Goal: Answer question/provide support: Share knowledge or assist other users

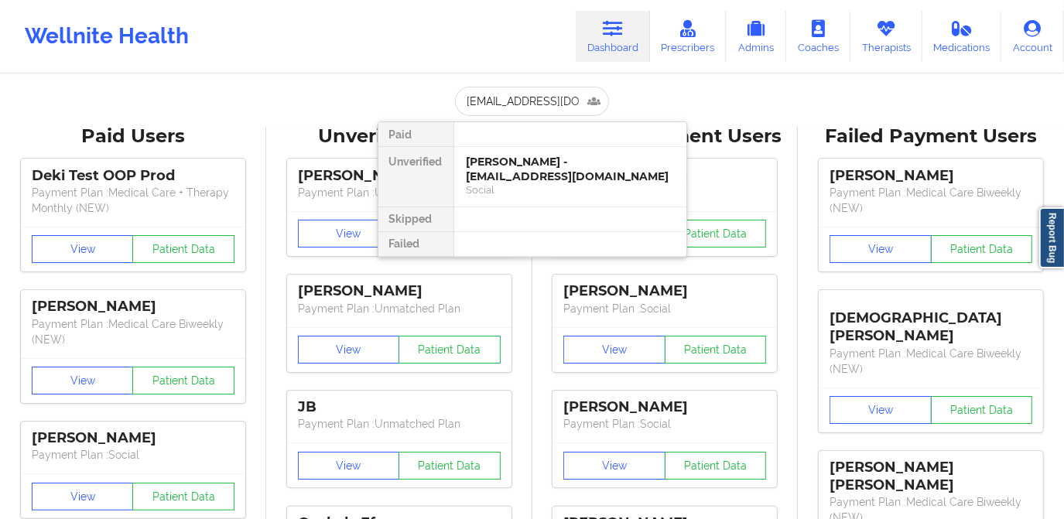
scroll to position [0, 12]
click at [512, 173] on div "[PERSON_NAME] - [EMAIL_ADDRESS][DOMAIN_NAME]" at bounding box center [570, 169] width 207 height 29
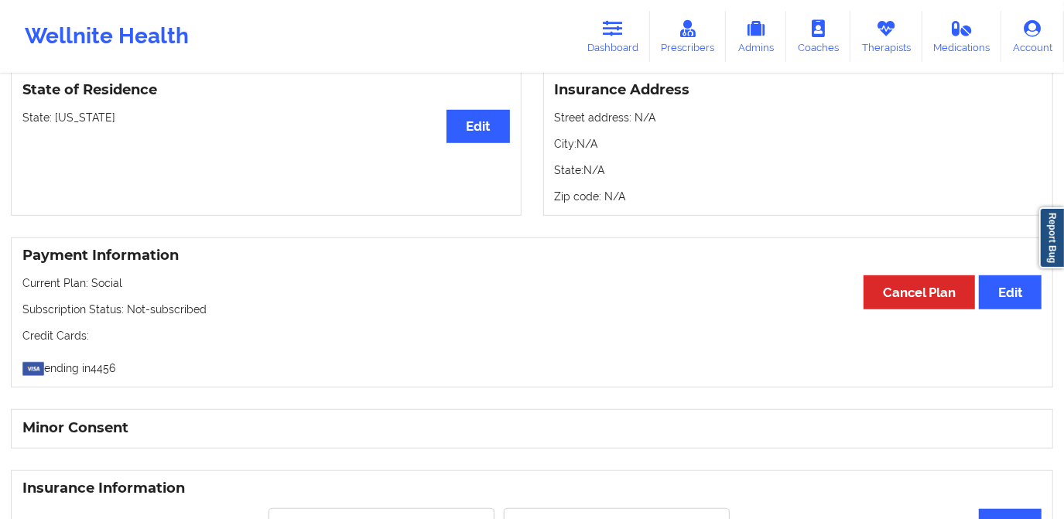
scroll to position [422, 0]
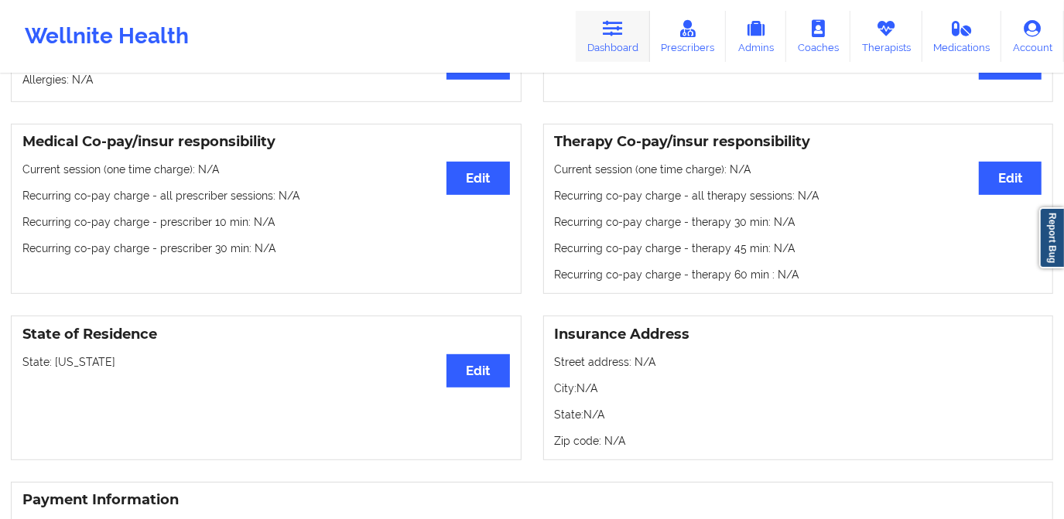
click at [613, 32] on icon at bounding box center [613, 28] width 20 height 17
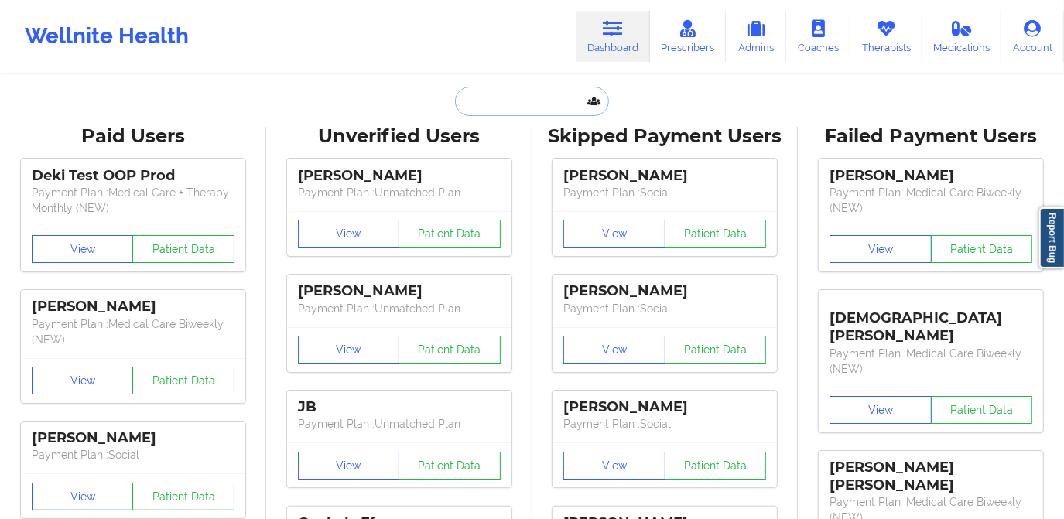
click at [536, 98] on input "text" at bounding box center [531, 101] width 153 height 29
paste input "[EMAIL_ADDRESS][DOMAIN_NAME]"
type input "[EMAIL_ADDRESS][DOMAIN_NAME]"
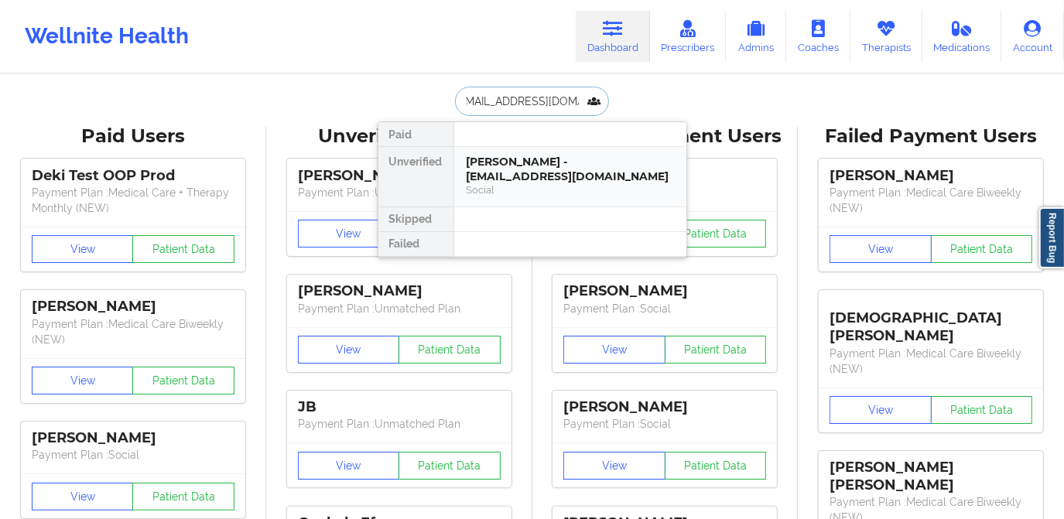
click at [550, 163] on div "[PERSON_NAME] - [EMAIL_ADDRESS][DOMAIN_NAME]" at bounding box center [570, 169] width 207 height 29
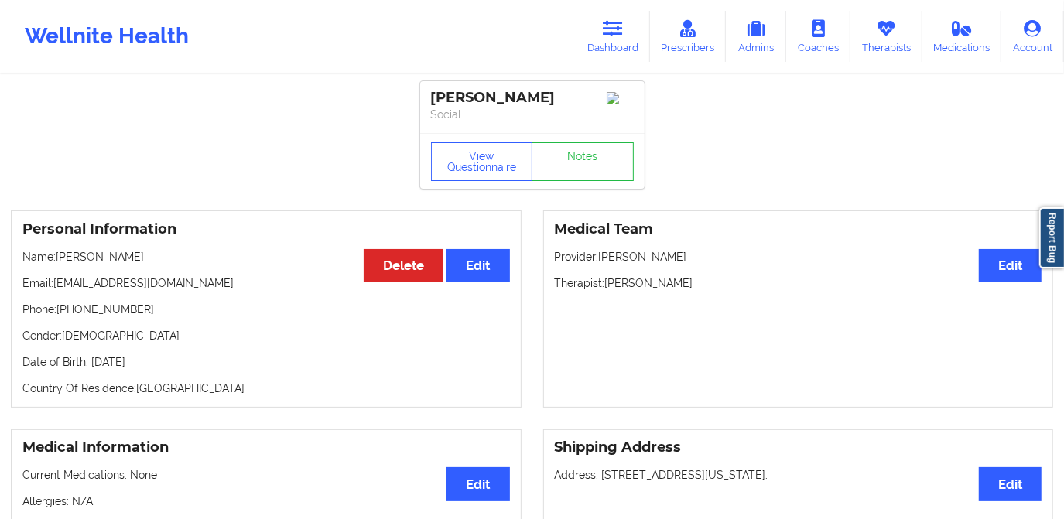
drag, startPoint x: 101, startPoint y: 262, endPoint x: 180, endPoint y: 262, distance: 79.0
click at [180, 262] on p "Name: [PERSON_NAME]" at bounding box center [266, 256] width 488 height 15
copy p "[PERSON_NAME]"
click at [613, 43] on link "Dashboard" at bounding box center [613, 36] width 74 height 51
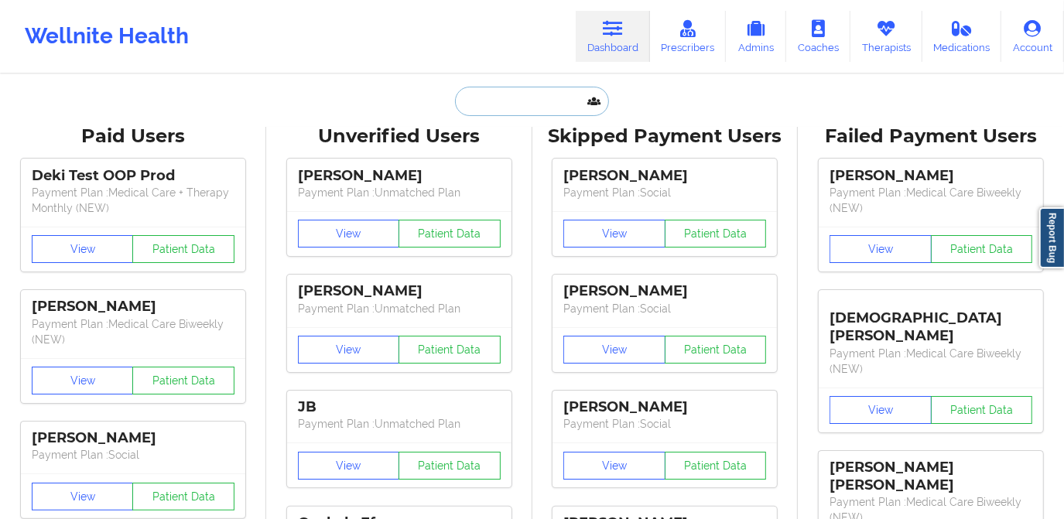
click at [554, 102] on input "text" at bounding box center [531, 101] width 153 height 29
paste input "[EMAIL_ADDRESS][DOMAIN_NAME]"
type input "[EMAIL_ADDRESS][DOMAIN_NAME]"
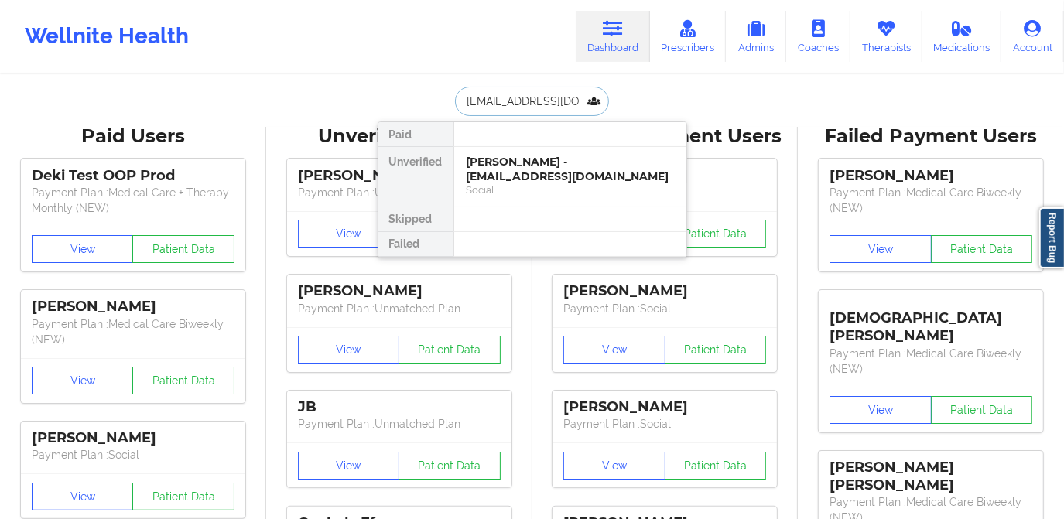
scroll to position [0, 2]
click at [523, 167] on div "[PERSON_NAME] - [EMAIL_ADDRESS][DOMAIN_NAME]" at bounding box center [570, 169] width 207 height 29
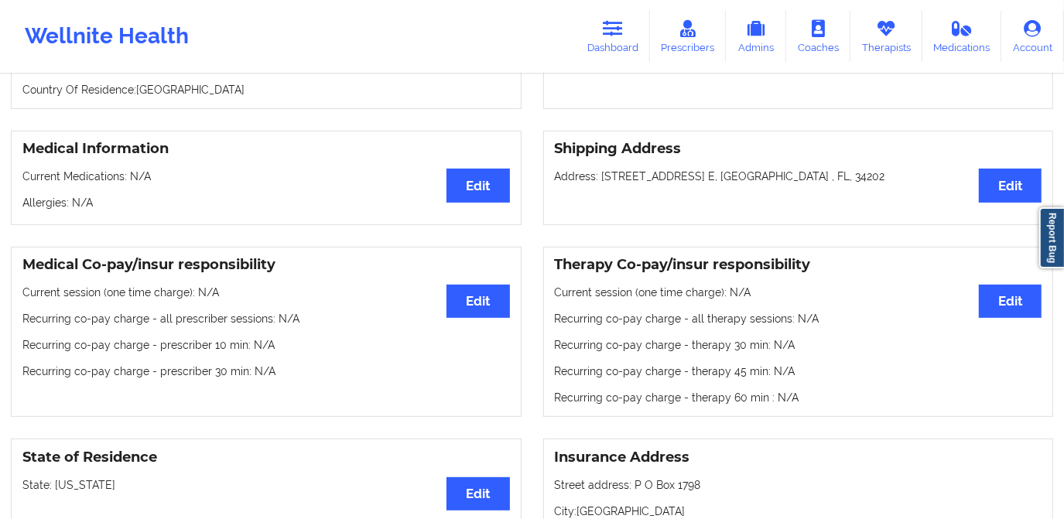
scroll to position [140, 0]
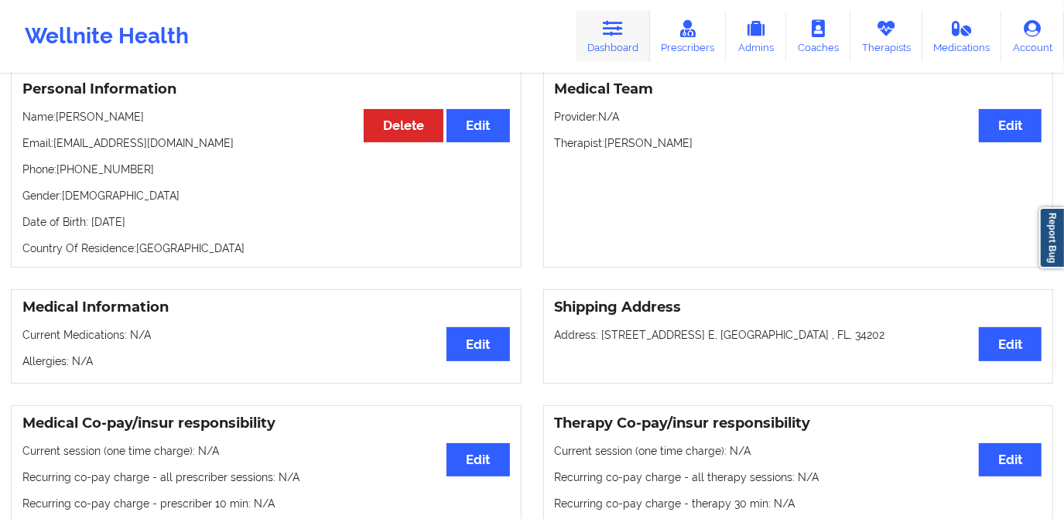
click at [622, 43] on link "Dashboard" at bounding box center [613, 36] width 74 height 51
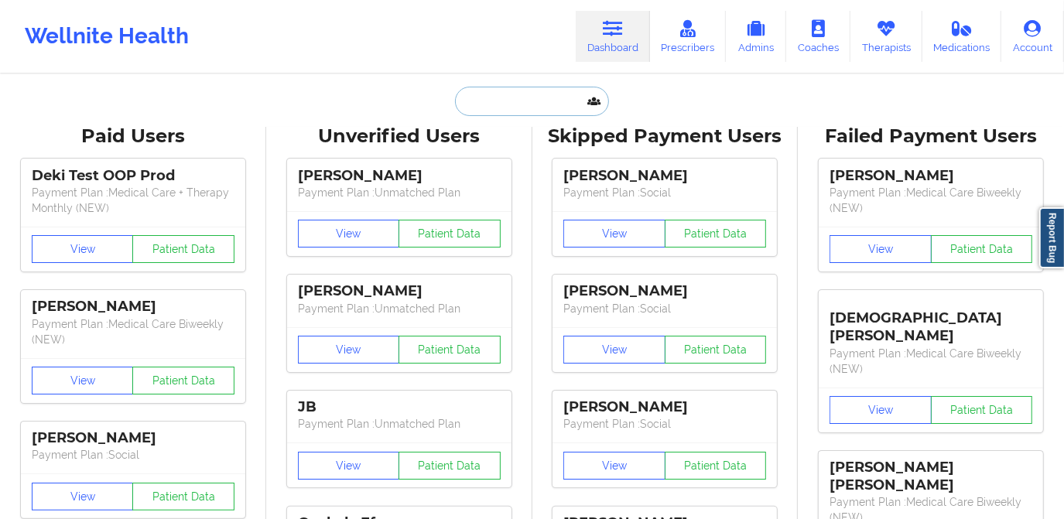
click at [547, 98] on input "text" at bounding box center [531, 101] width 153 height 29
paste input "[EMAIL_ADDRESS][DOMAIN_NAME]"
type input "[EMAIL_ADDRESS][DOMAIN_NAME]"
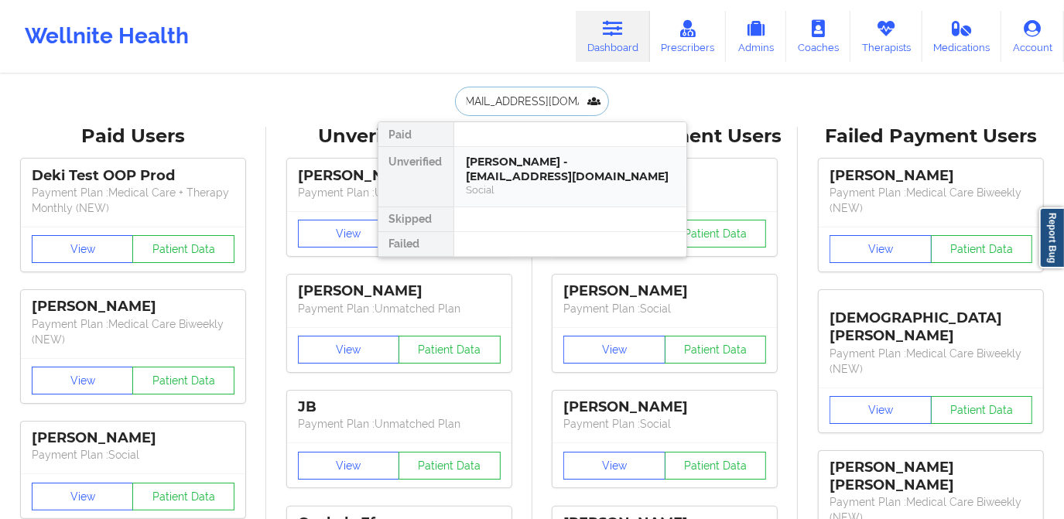
click at [560, 184] on div "Social" at bounding box center [570, 189] width 207 height 13
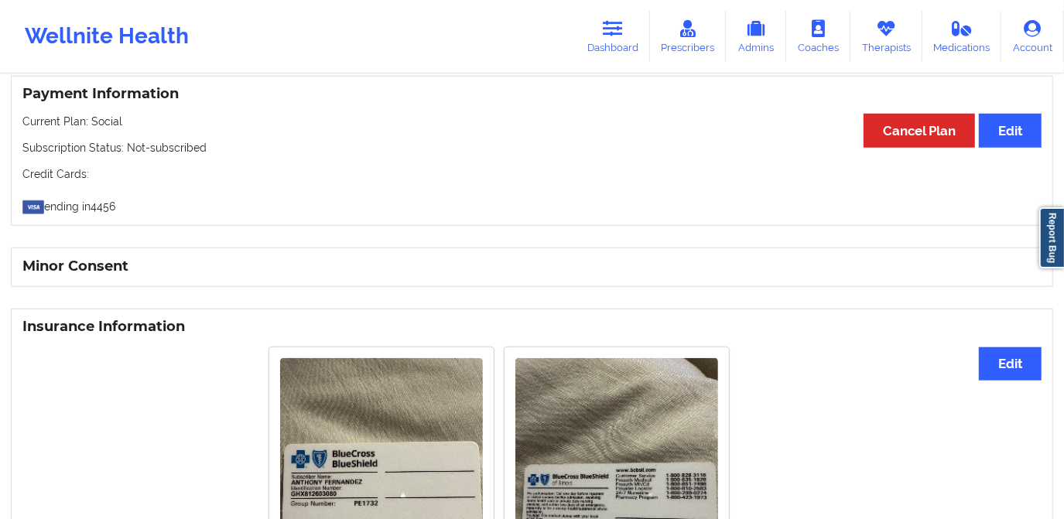
scroll to position [1055, 0]
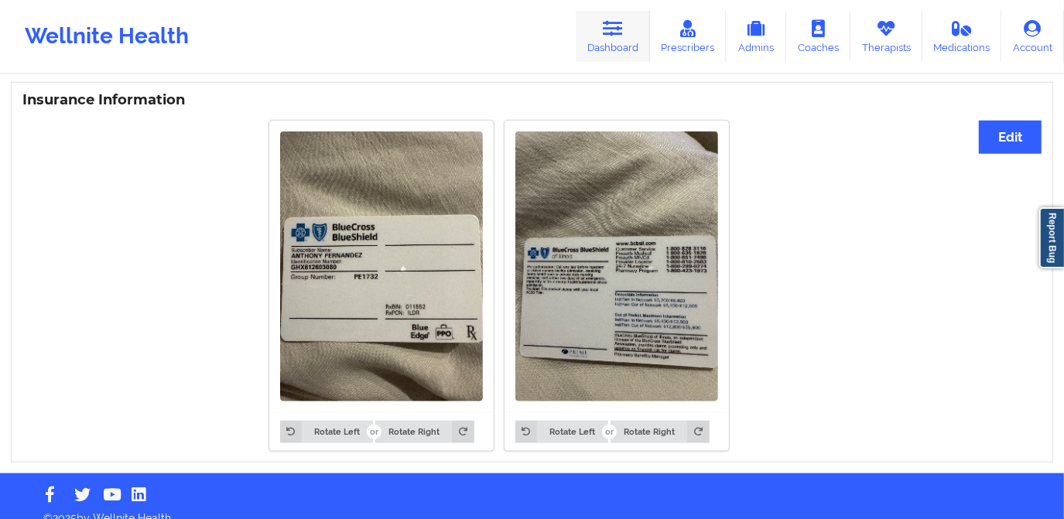
click at [614, 34] on icon at bounding box center [613, 28] width 20 height 17
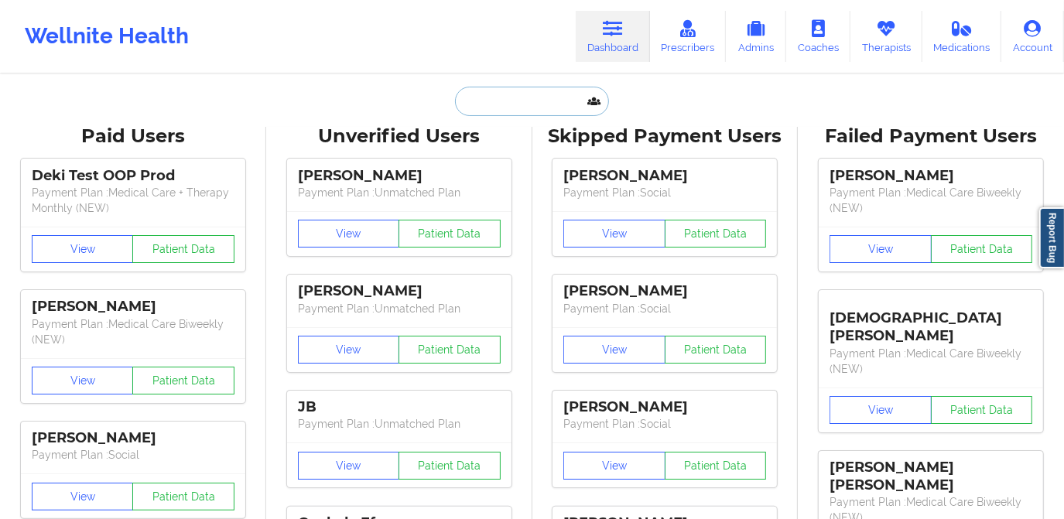
click at [519, 104] on input "text" at bounding box center [531, 101] width 153 height 29
paste input "@here It’s been a challenging week, but thanks to all of you, we made it throug…"
type input "@here It’s been a challenging week, but thanks to all of you, we made it throug…"
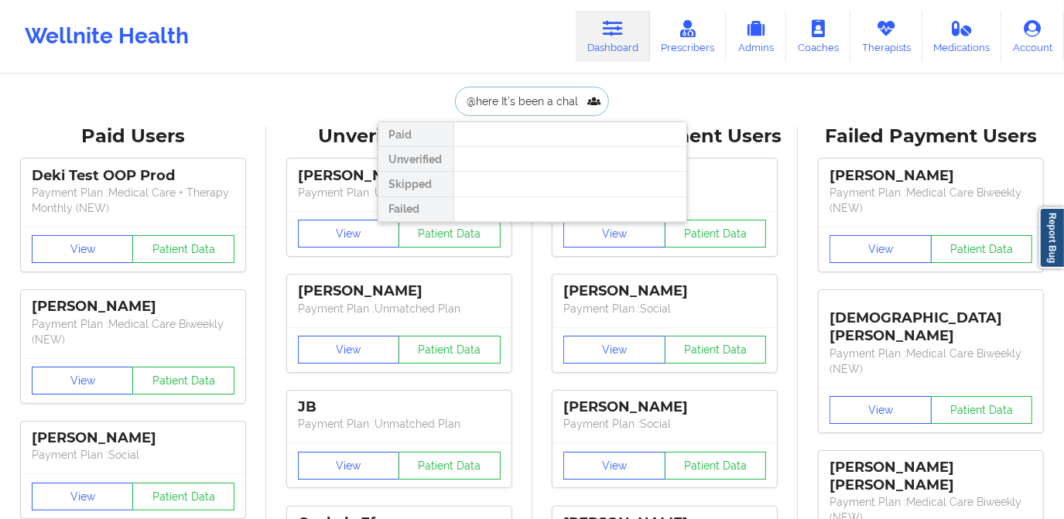
drag, startPoint x: 588, startPoint y: 98, endPoint x: 427, endPoint y: 104, distance: 161.9
click at [427, 104] on div "@here It’s been a challenging week, but thanks to all of you, we made it throug…" at bounding box center [533, 101] width 310 height 29
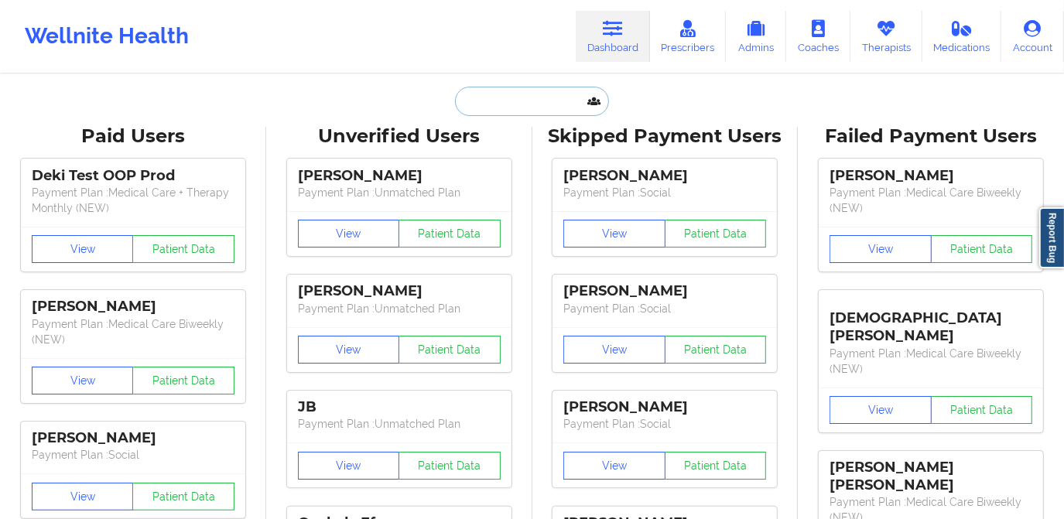
paste input "[EMAIL_ADDRESS][DOMAIN_NAME]"
type input "[EMAIL_ADDRESS][DOMAIN_NAME]"
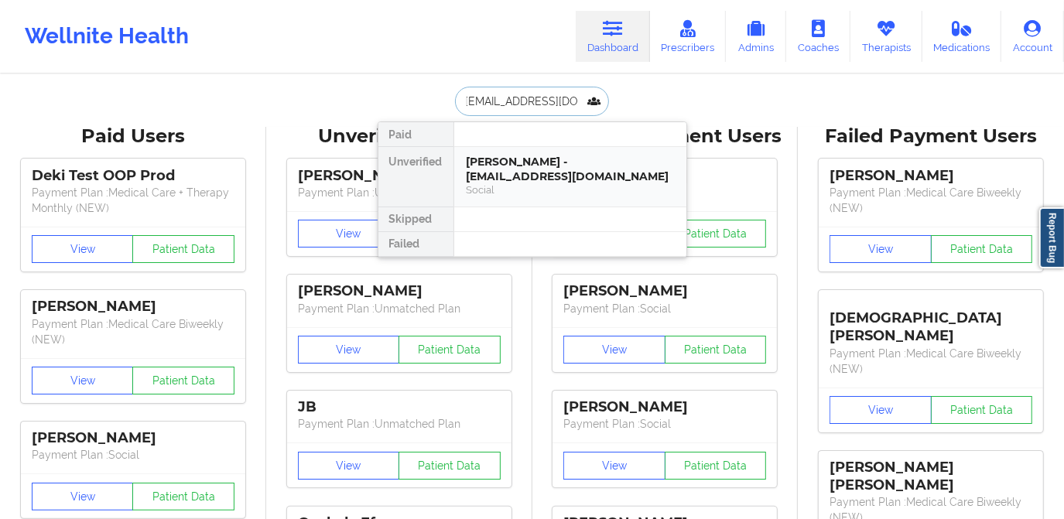
click at [528, 161] on div "[PERSON_NAME] - [EMAIL_ADDRESS][DOMAIN_NAME]" at bounding box center [570, 169] width 207 height 29
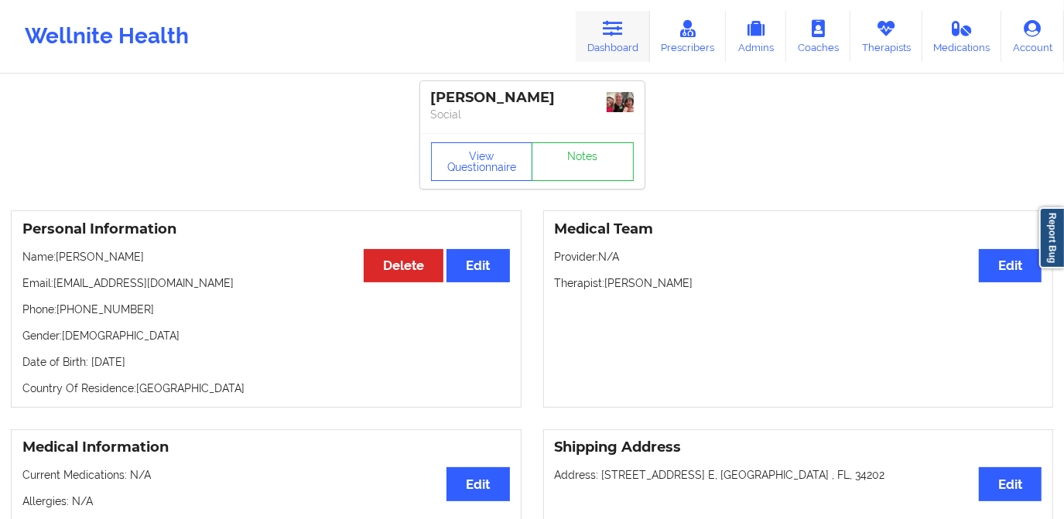
click at [629, 36] on link "Dashboard" at bounding box center [613, 36] width 74 height 51
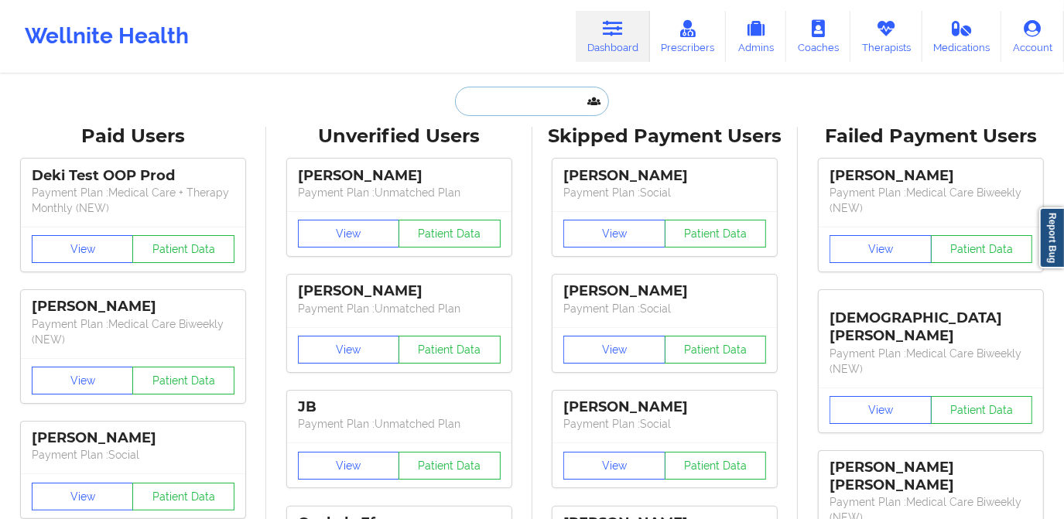
click at [553, 97] on input "text" at bounding box center [531, 101] width 153 height 29
paste input "[PERSON_NAME]"
type input "[PERSON_NAME]"
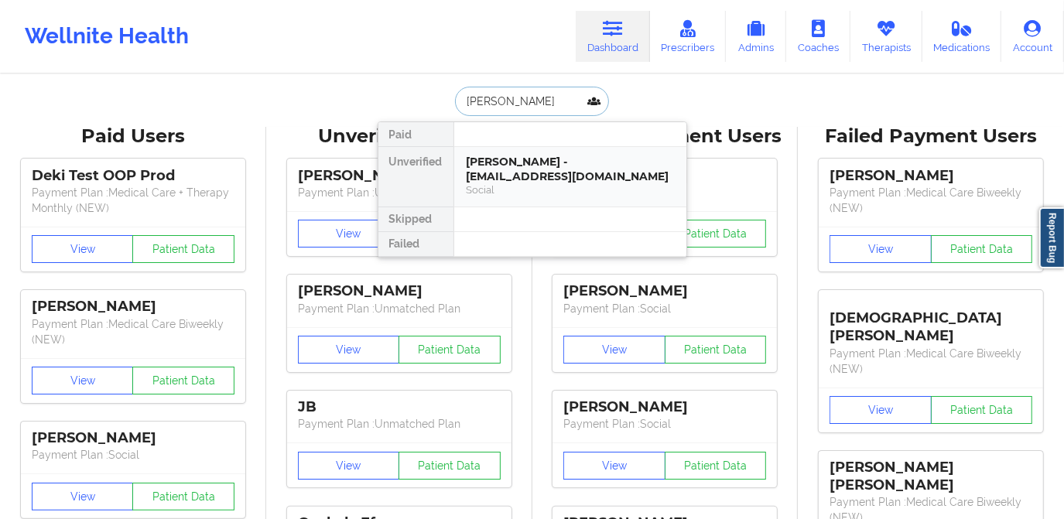
click at [498, 183] on div "Social" at bounding box center [570, 189] width 207 height 13
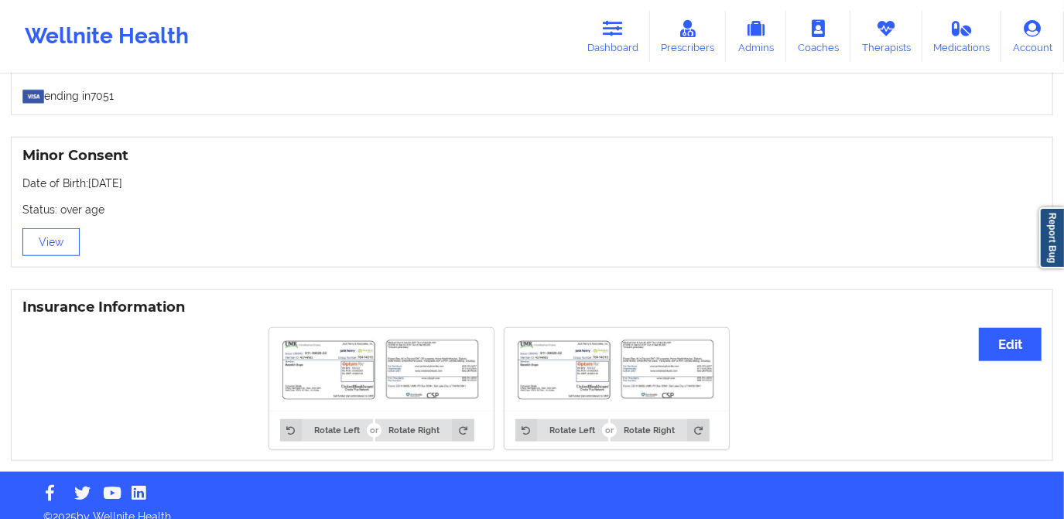
scroll to position [956, 0]
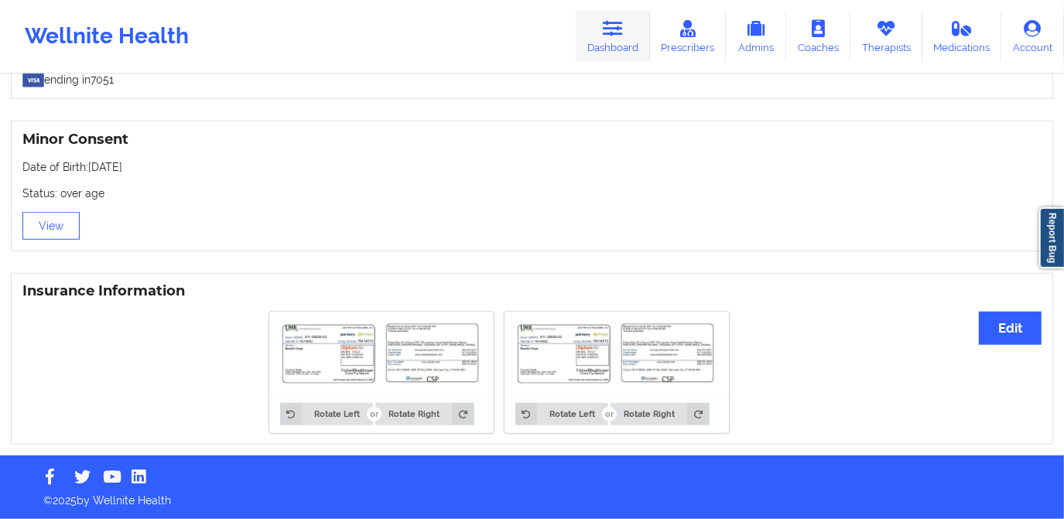
click at [608, 46] on link "Dashboard" at bounding box center [613, 36] width 74 height 51
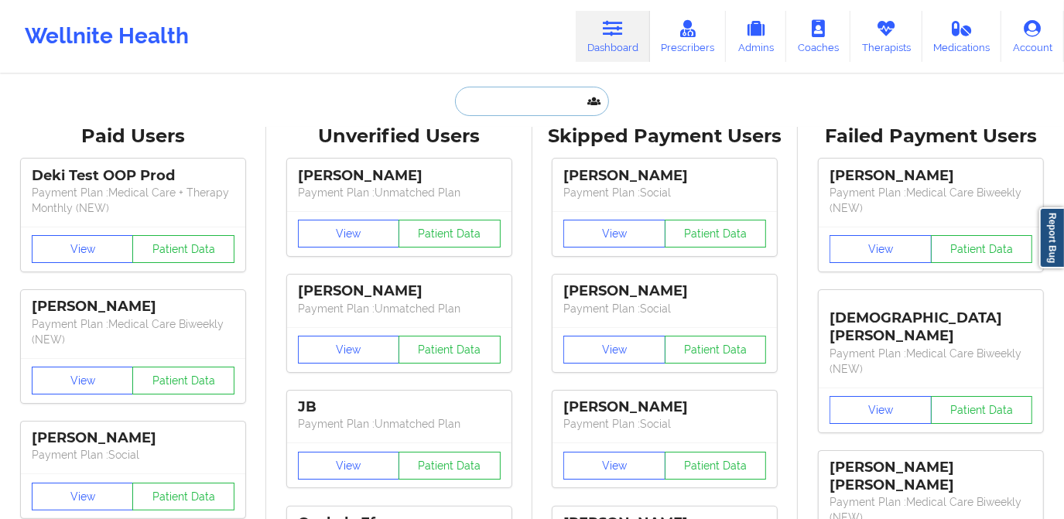
click at [522, 105] on input "text" at bounding box center [531, 101] width 153 height 29
paste input "[EMAIL_ADDRESS][DOMAIN_NAME]"
type input "[EMAIL_ADDRESS][DOMAIN_NAME]"
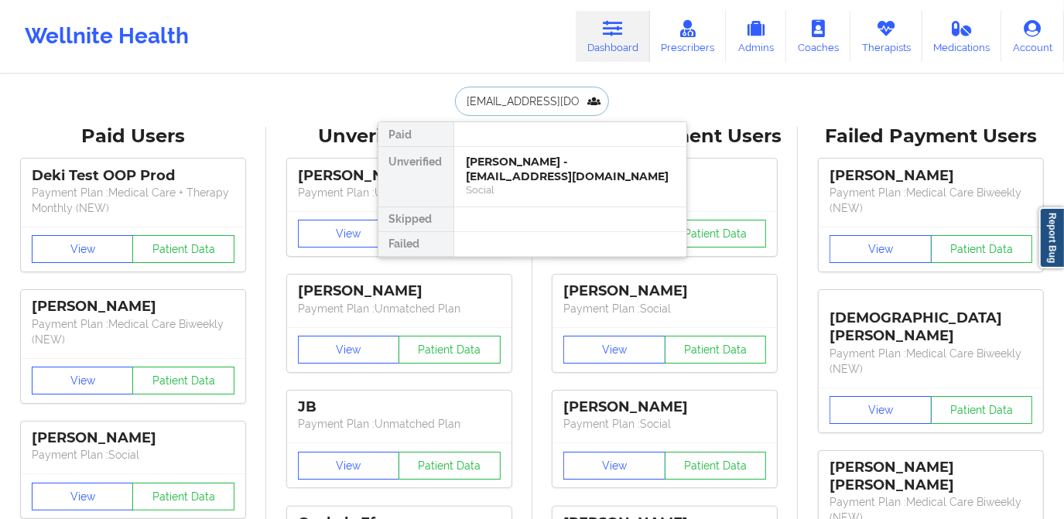
scroll to position [0, 13]
click at [519, 180] on div "[PERSON_NAME] - [EMAIL_ADDRESS][DOMAIN_NAME]" at bounding box center [570, 169] width 207 height 29
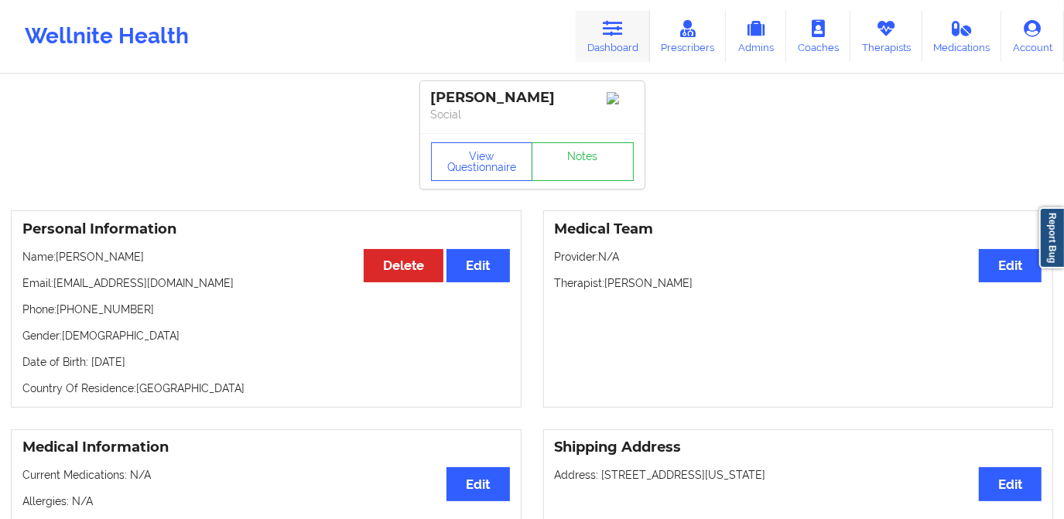
click at [600, 43] on link "Dashboard" at bounding box center [613, 36] width 74 height 51
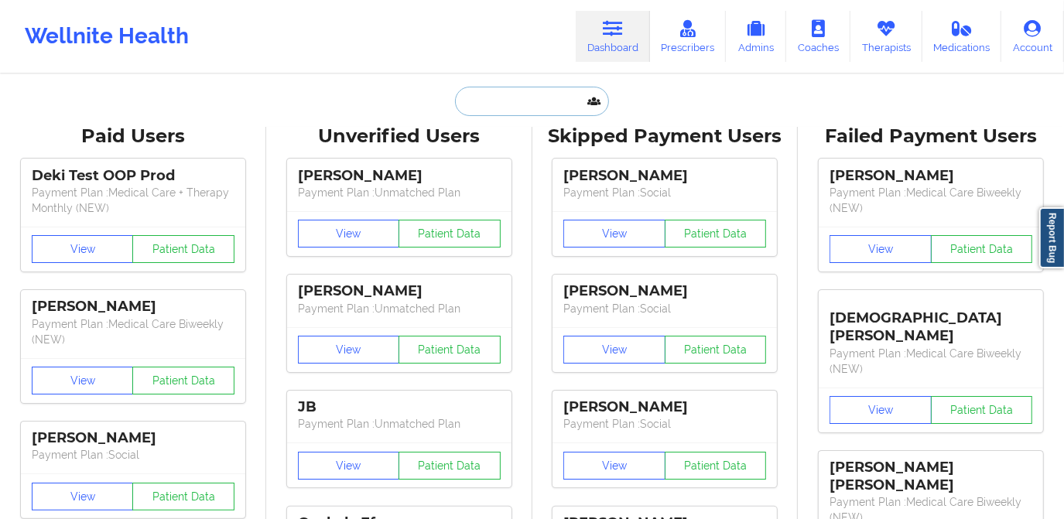
paste input "[EMAIL_ADDRESS][DOMAIN_NAME]"
type input "[EMAIL_ADDRESS][DOMAIN_NAME]"
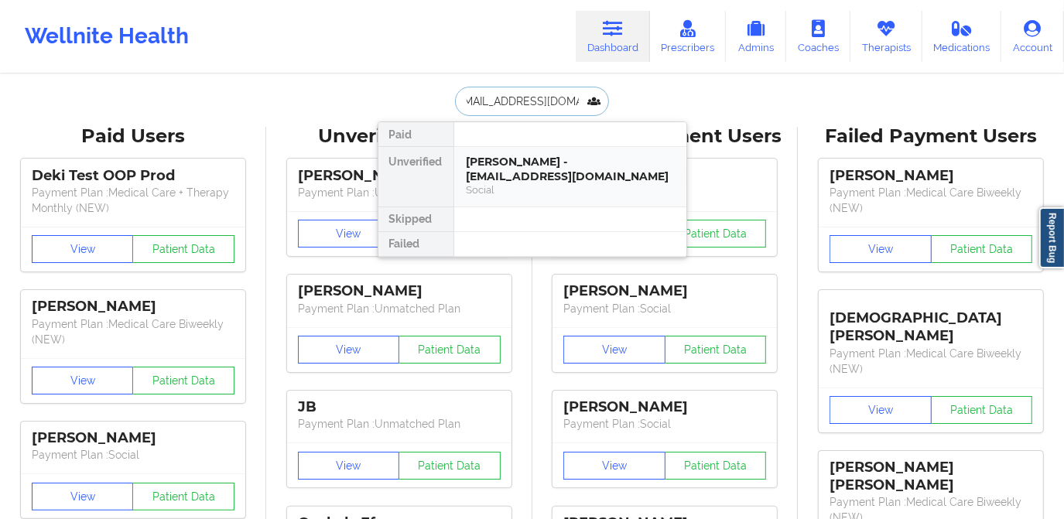
click at [536, 177] on div "[PERSON_NAME] - [EMAIL_ADDRESS][DOMAIN_NAME]" at bounding box center [570, 169] width 207 height 29
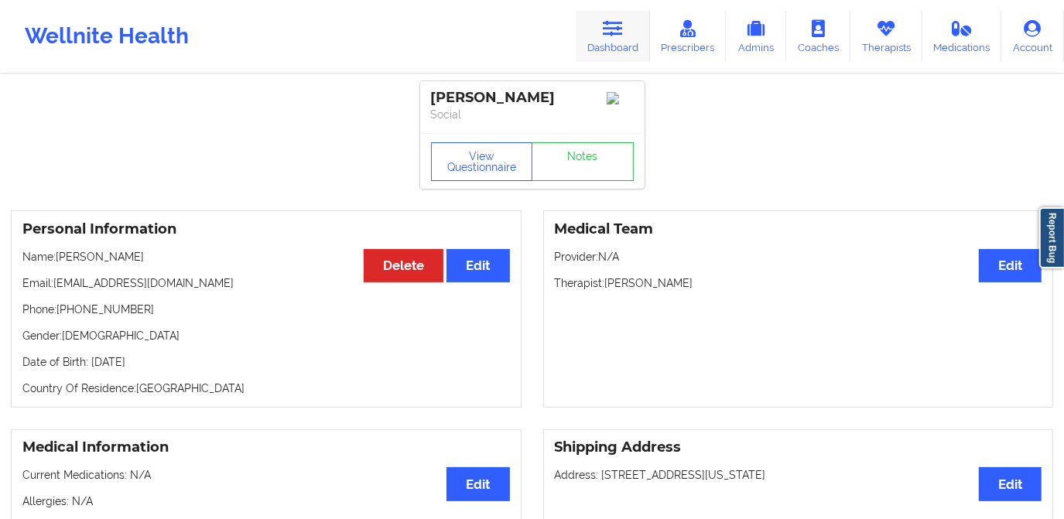
click at [623, 23] on icon at bounding box center [613, 28] width 20 height 17
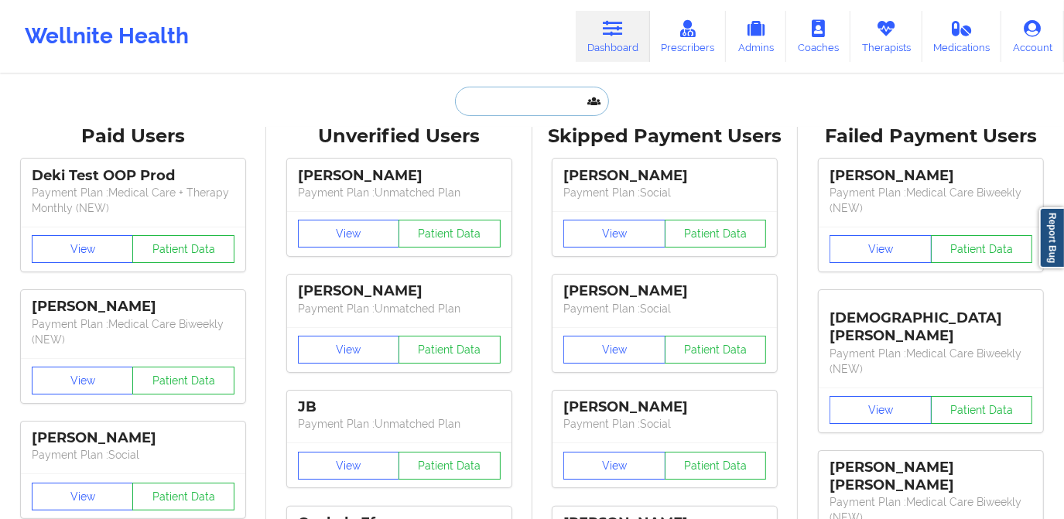
paste input "[EMAIL_ADDRESS][DOMAIN_NAME]"
type input "[EMAIL_ADDRESS][DOMAIN_NAME]"
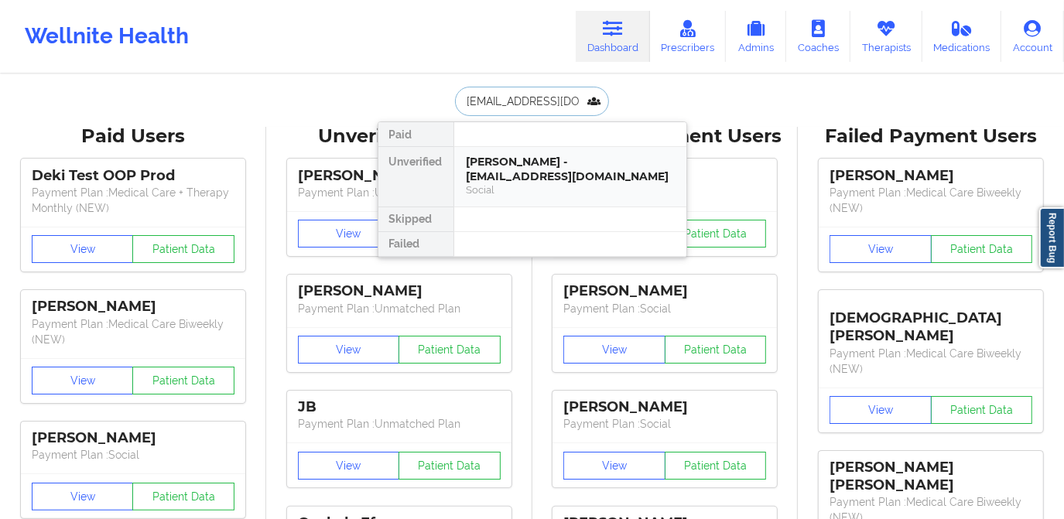
scroll to position [0, 14]
click at [557, 194] on div "Social" at bounding box center [570, 189] width 207 height 13
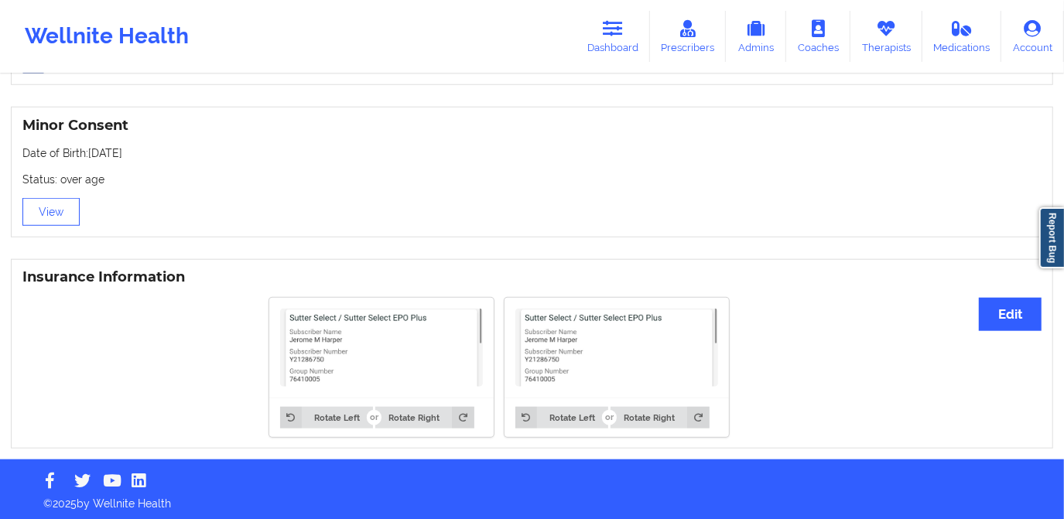
scroll to position [974, 0]
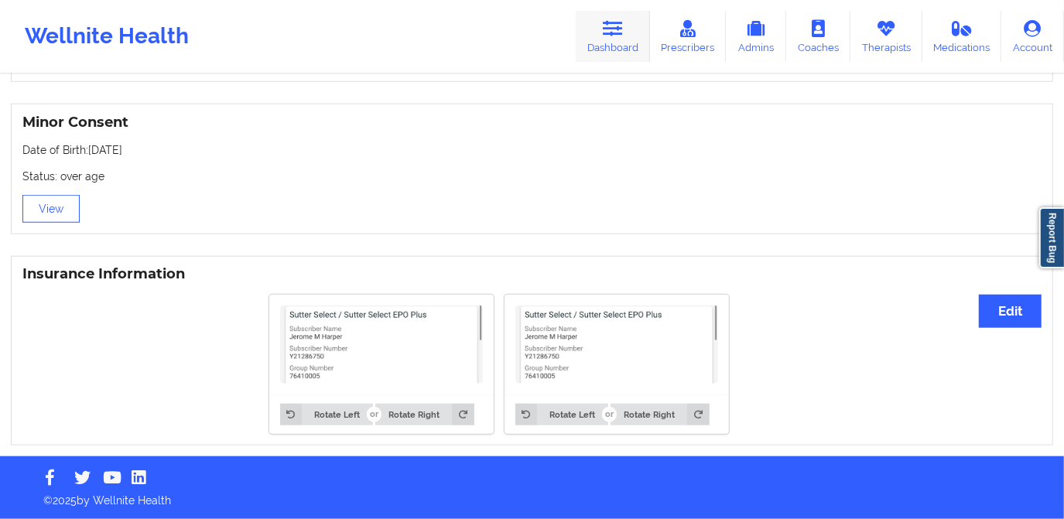
click at [617, 49] on link "Dashboard" at bounding box center [613, 36] width 74 height 51
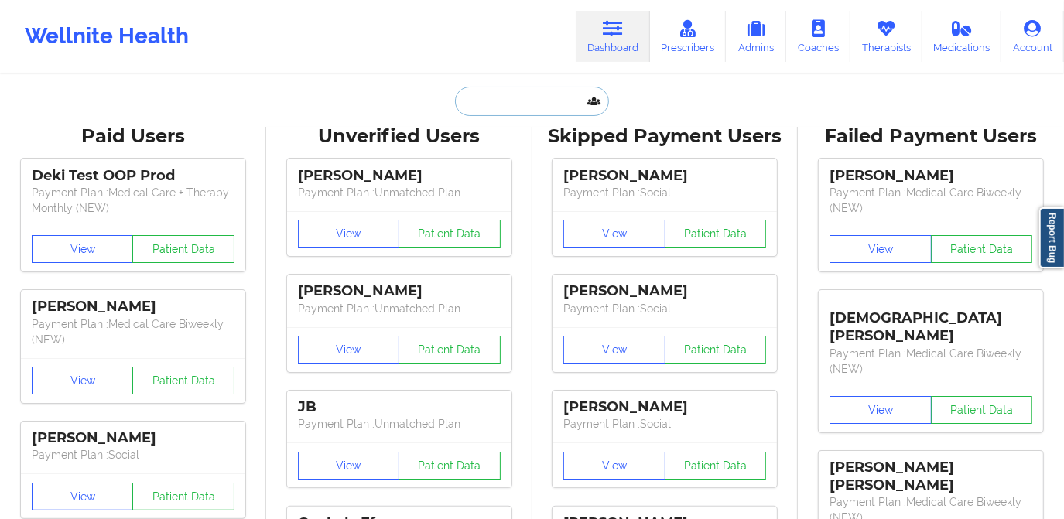
click at [523, 105] on input "text" at bounding box center [531, 101] width 153 height 29
paste input "[PERSON_NAME]"
type input "[PERSON_NAME]"
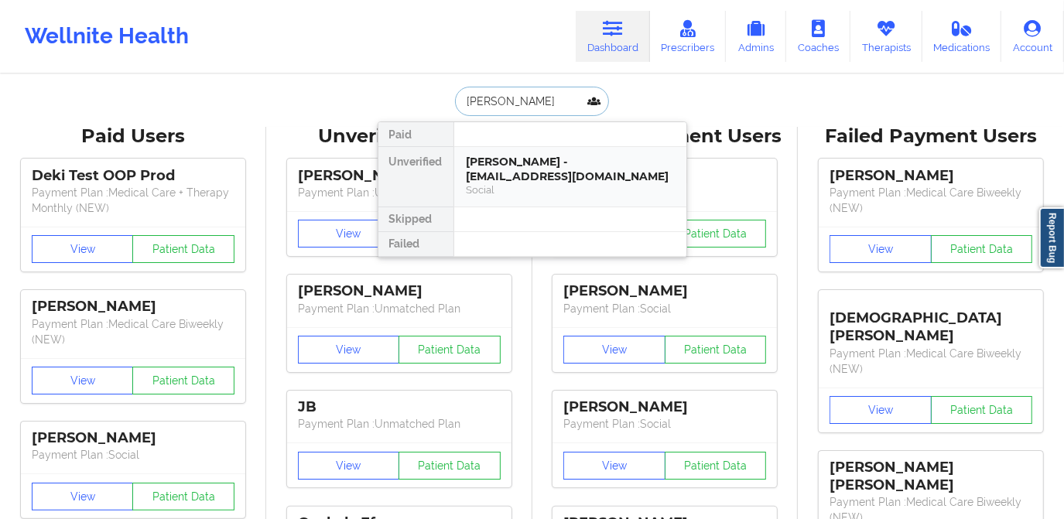
click at [528, 174] on div "[PERSON_NAME] - [EMAIL_ADDRESS][DOMAIN_NAME]" at bounding box center [570, 169] width 207 height 29
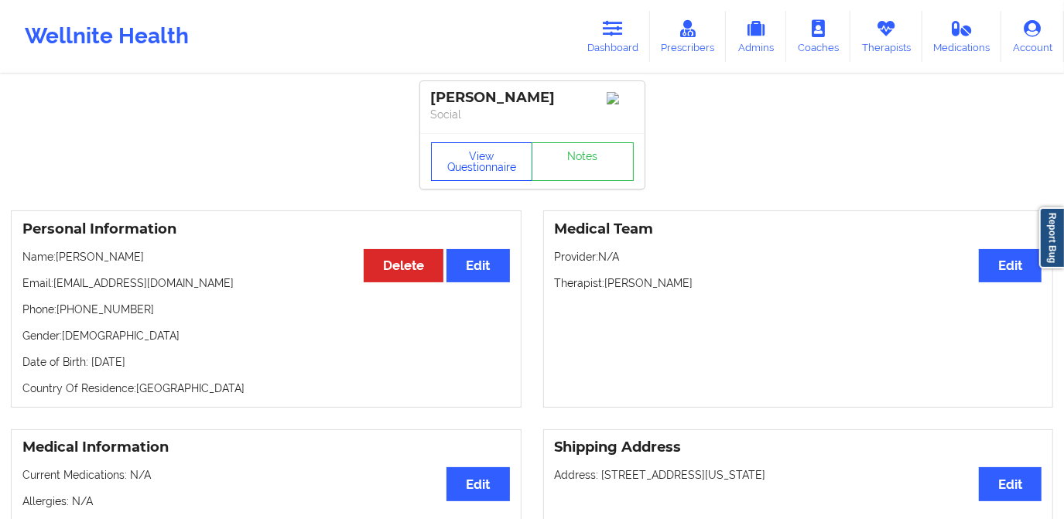
click at [487, 166] on button "View Questionnaire" at bounding box center [482, 161] width 102 height 39
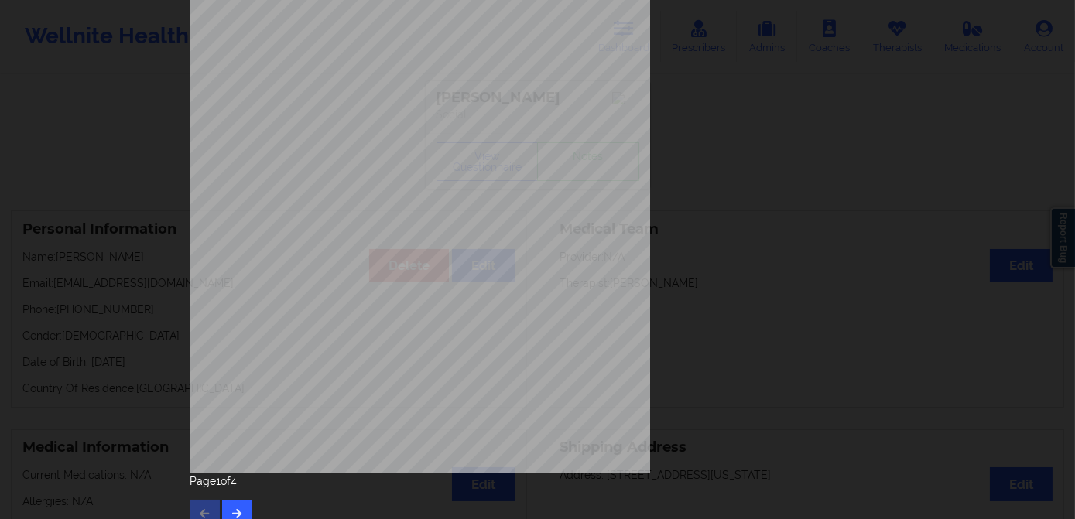
scroll to position [218, 0]
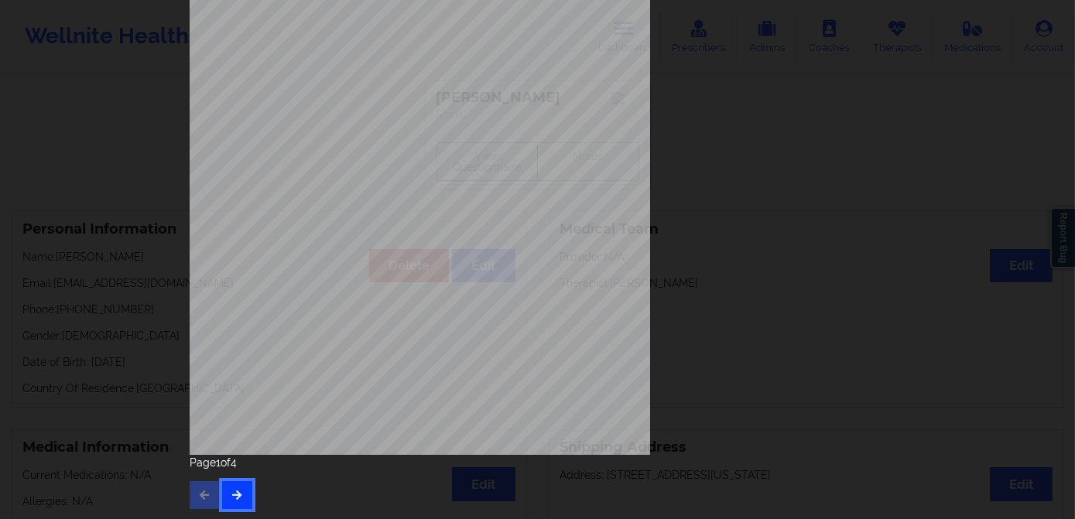
click at [238, 506] on button "button" at bounding box center [237, 496] width 30 height 28
click at [231, 494] on icon "button" at bounding box center [237, 494] width 13 height 9
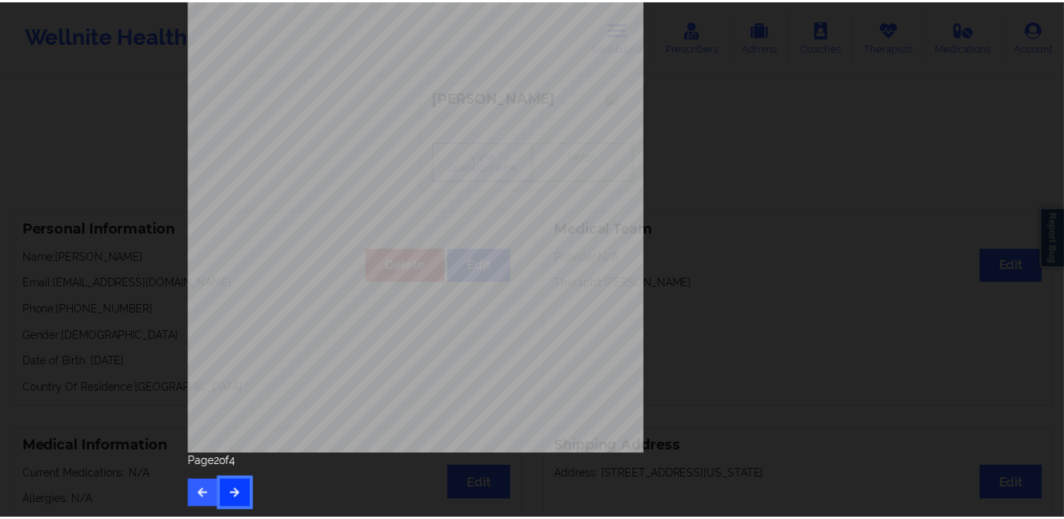
scroll to position [0, 0]
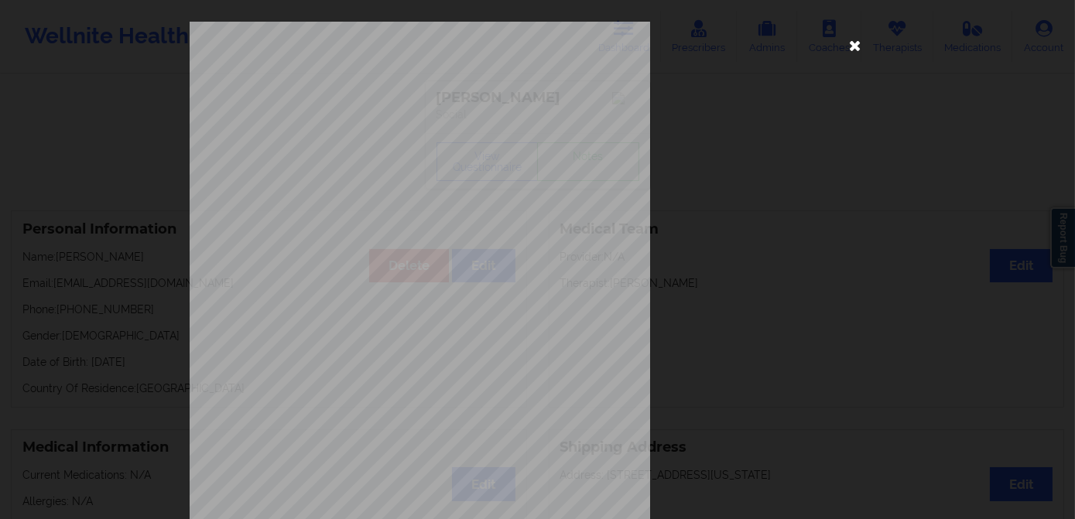
click at [847, 47] on icon at bounding box center [855, 45] width 25 height 25
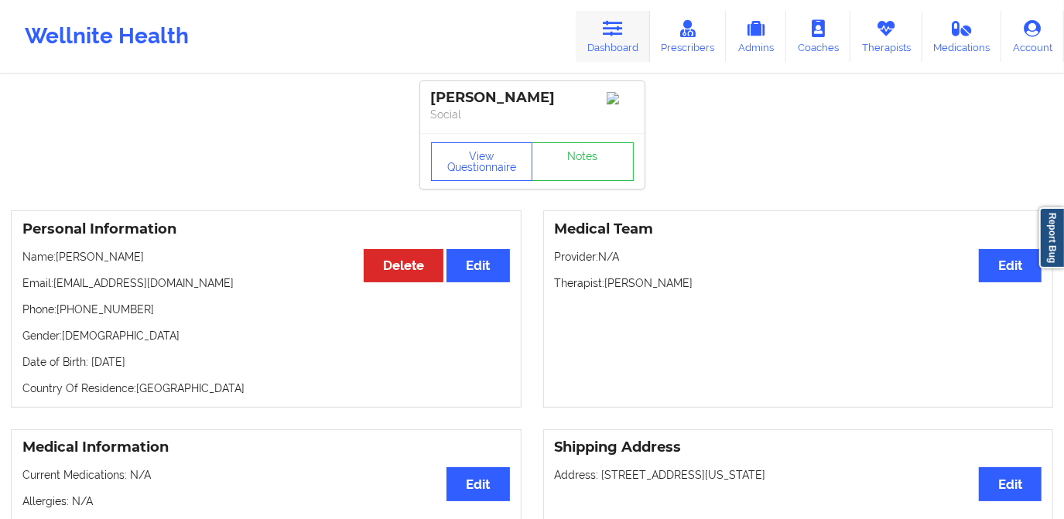
click at [623, 28] on icon at bounding box center [613, 28] width 20 height 17
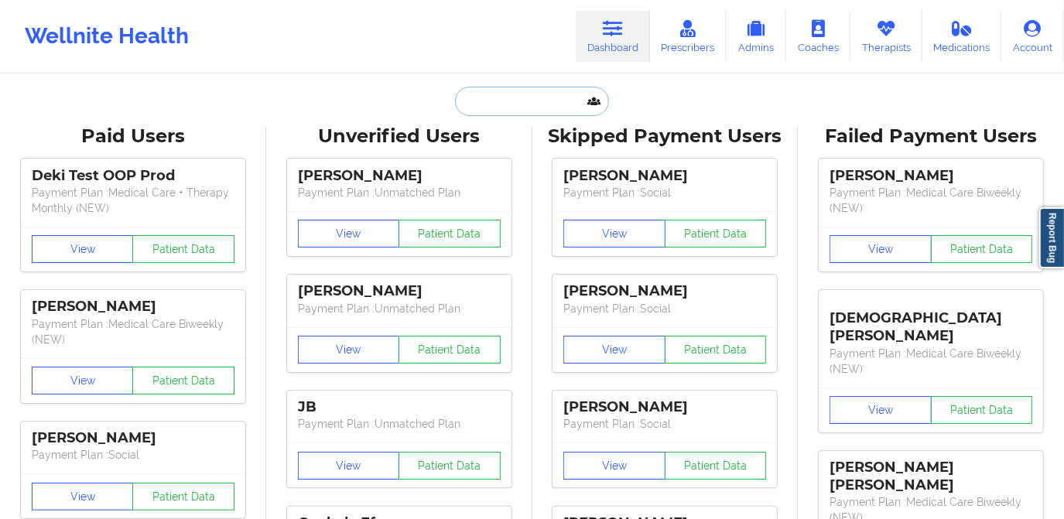
click at [530, 96] on input "text" at bounding box center [531, 101] width 153 height 29
paste input "[PERSON_NAME]"
type input "[PERSON_NAME]"
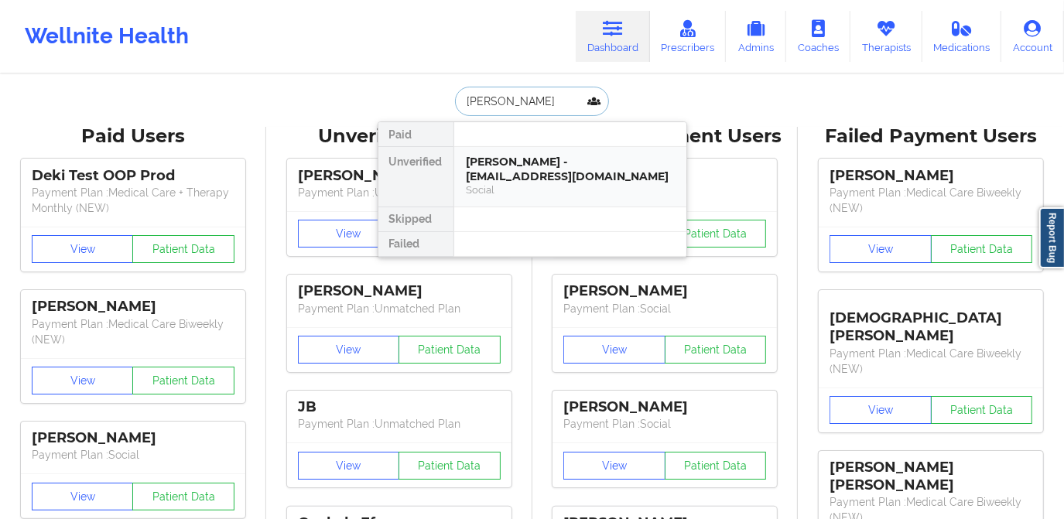
click at [507, 183] on div "Social" at bounding box center [570, 189] width 207 height 13
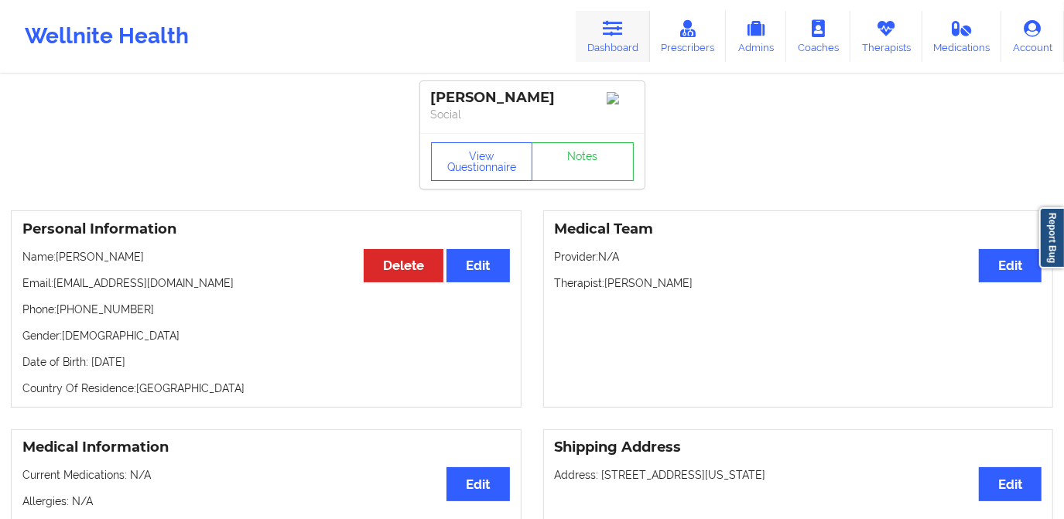
click at [621, 38] on link "Dashboard" at bounding box center [613, 36] width 74 height 51
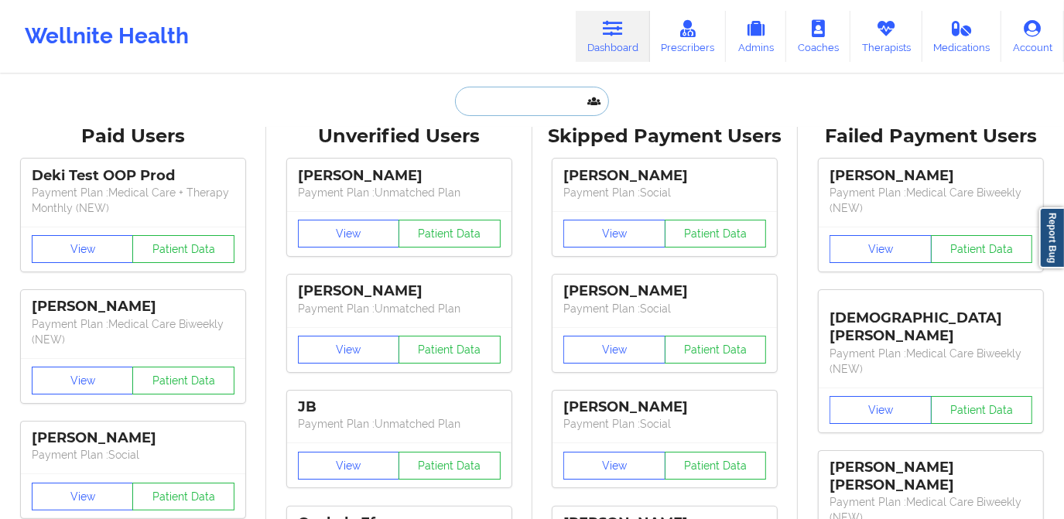
click at [547, 104] on input "text" at bounding box center [531, 101] width 153 height 29
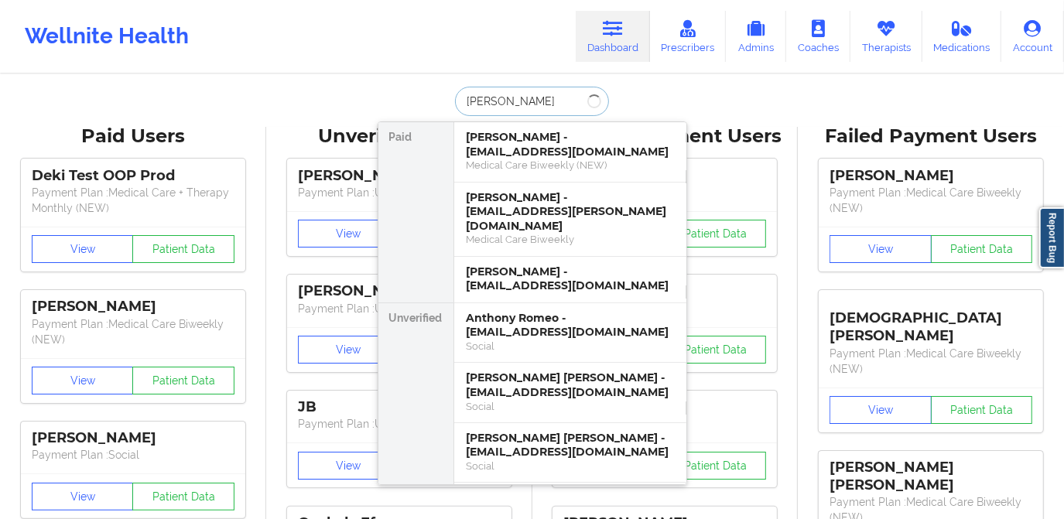
type input "[PERSON_NAME]"
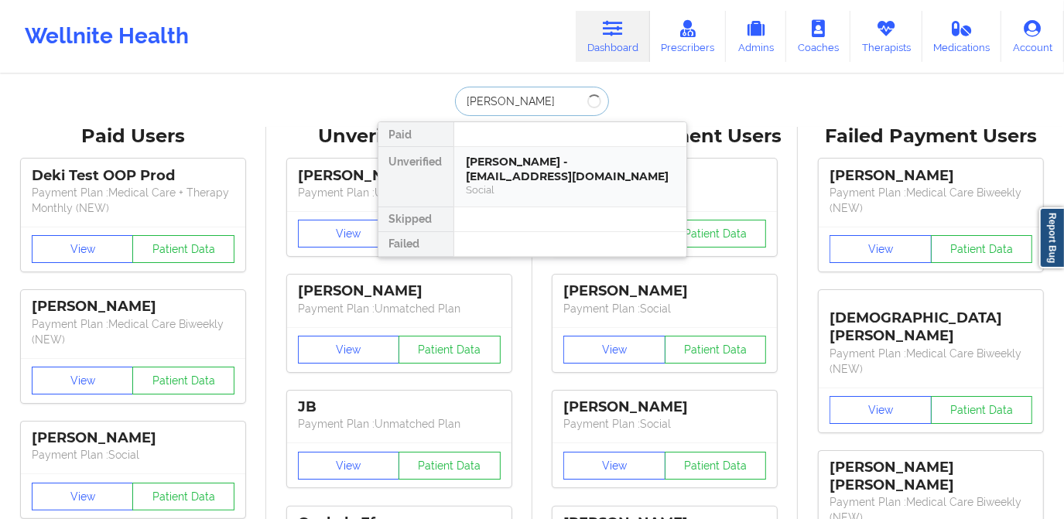
click at [530, 187] on div "Social" at bounding box center [570, 189] width 207 height 13
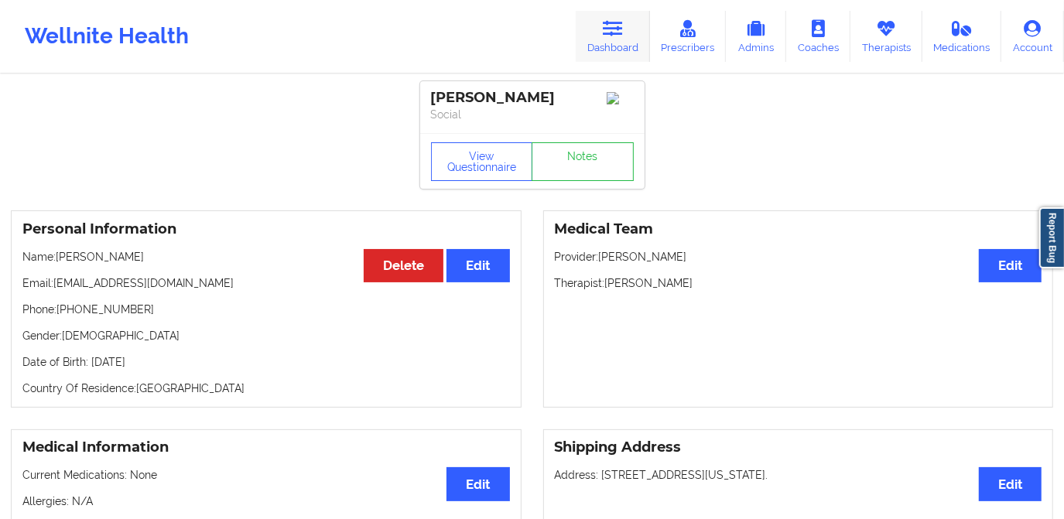
click at [596, 47] on link "Dashboard" at bounding box center [613, 36] width 74 height 51
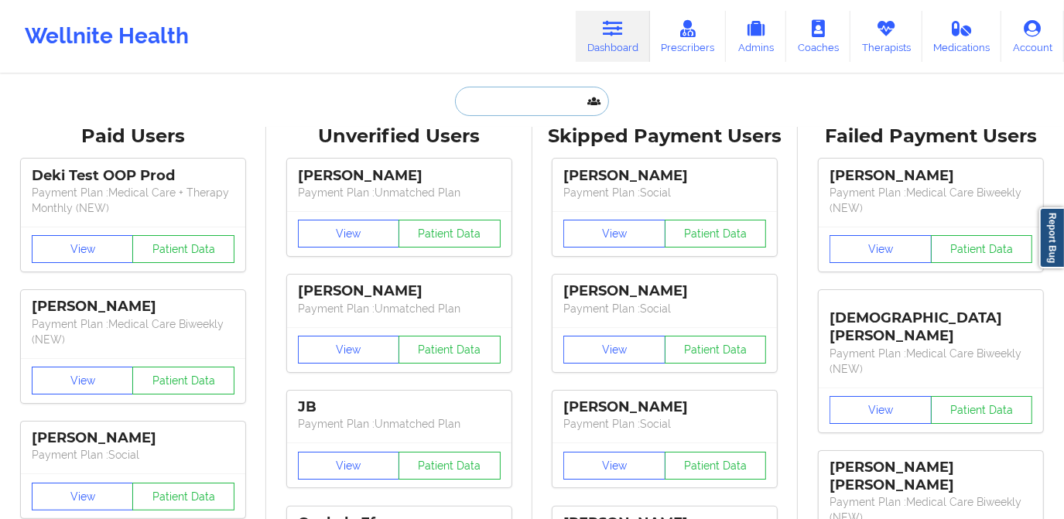
click at [493, 96] on input "text" at bounding box center [531, 101] width 153 height 29
paste input "[EMAIL_ADDRESS][DOMAIN_NAME]"
type input "[EMAIL_ADDRESS][DOMAIN_NAME]"
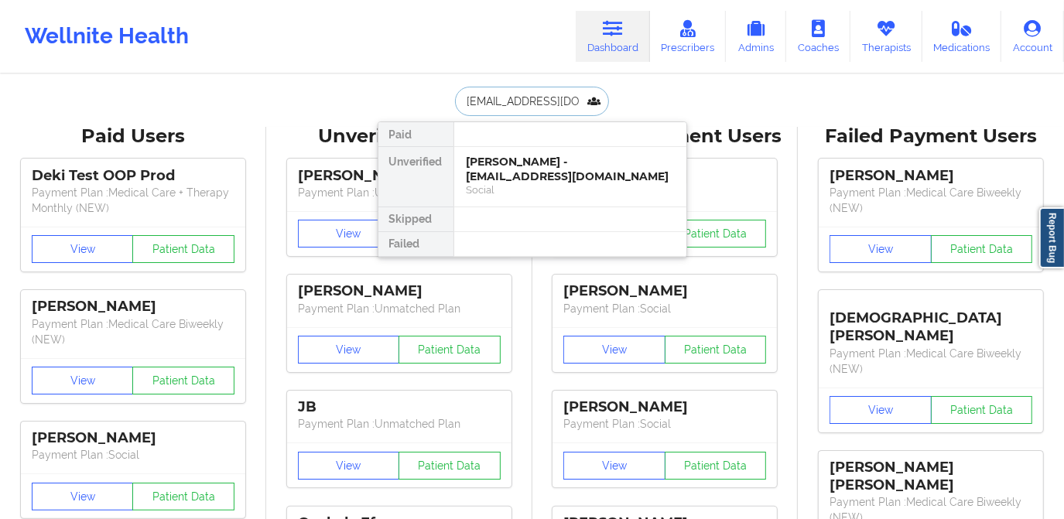
click at [544, 162] on div "[PERSON_NAME] - [EMAIL_ADDRESS][DOMAIN_NAME]" at bounding box center [570, 169] width 207 height 29
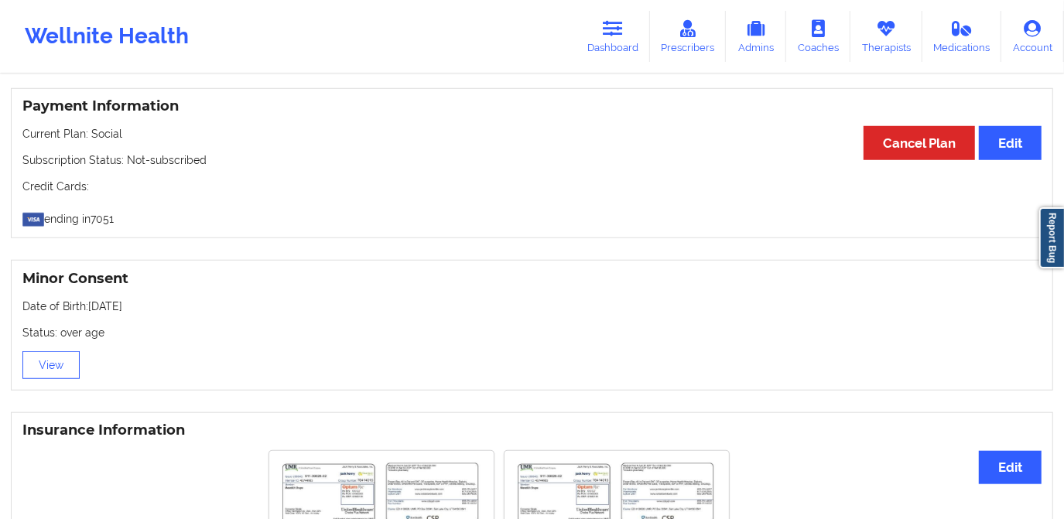
scroll to position [914, 0]
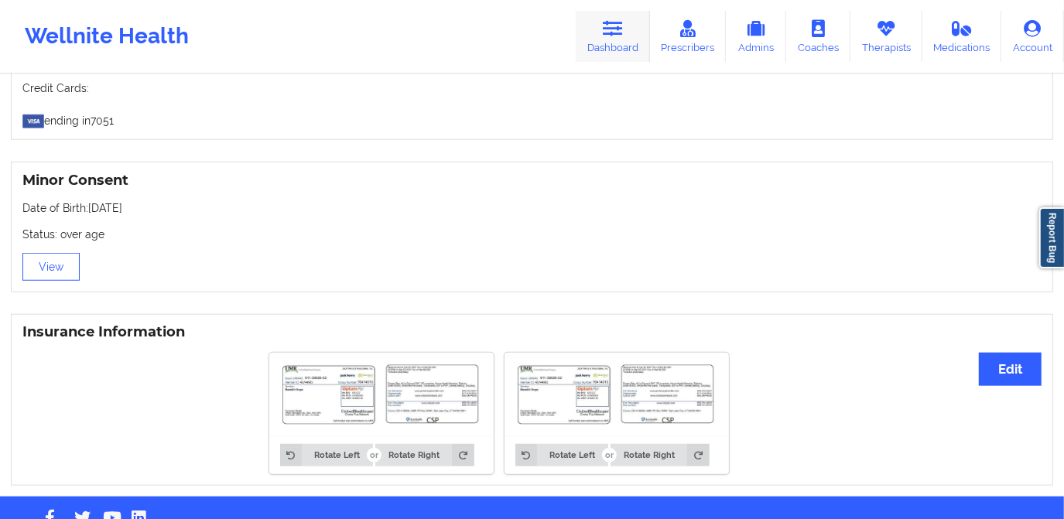
click at [618, 36] on icon at bounding box center [613, 28] width 20 height 17
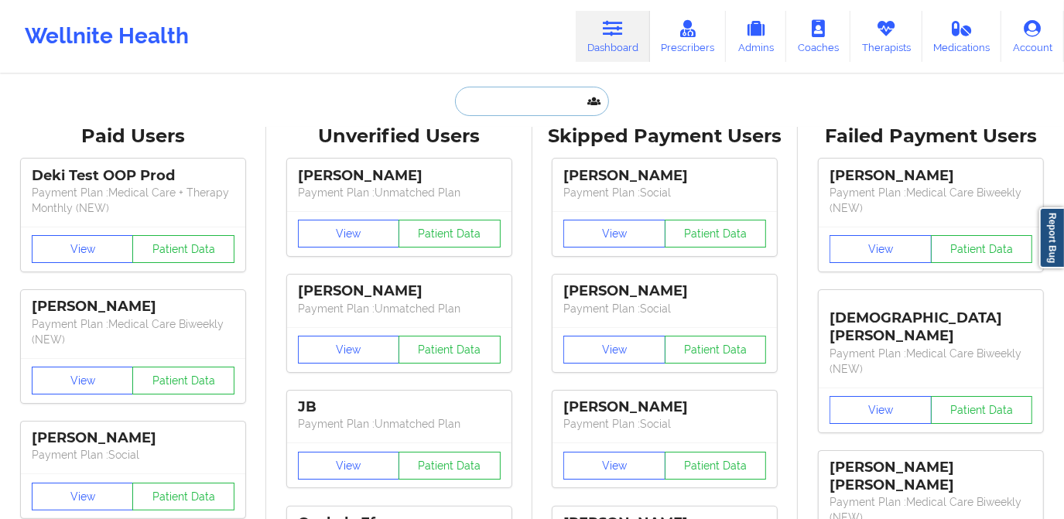
click at [523, 92] on input "text" at bounding box center [531, 101] width 153 height 29
paste input "[EMAIL_ADDRESS][DOMAIN_NAME]"
type input "[EMAIL_ADDRESS][DOMAIN_NAME]"
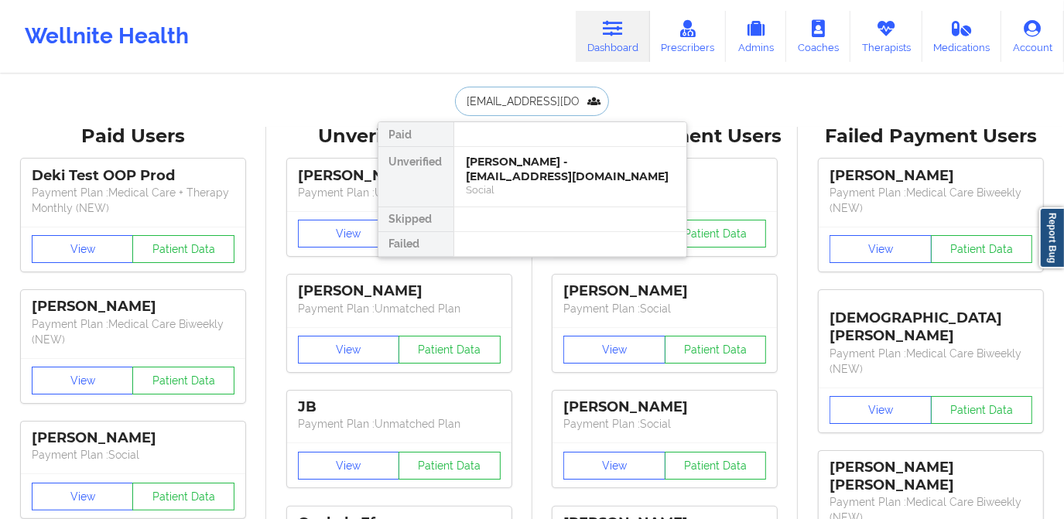
scroll to position [0, 5]
click at [530, 180] on div "[PERSON_NAME] - [EMAIL_ADDRESS][DOMAIN_NAME]" at bounding box center [570, 169] width 207 height 29
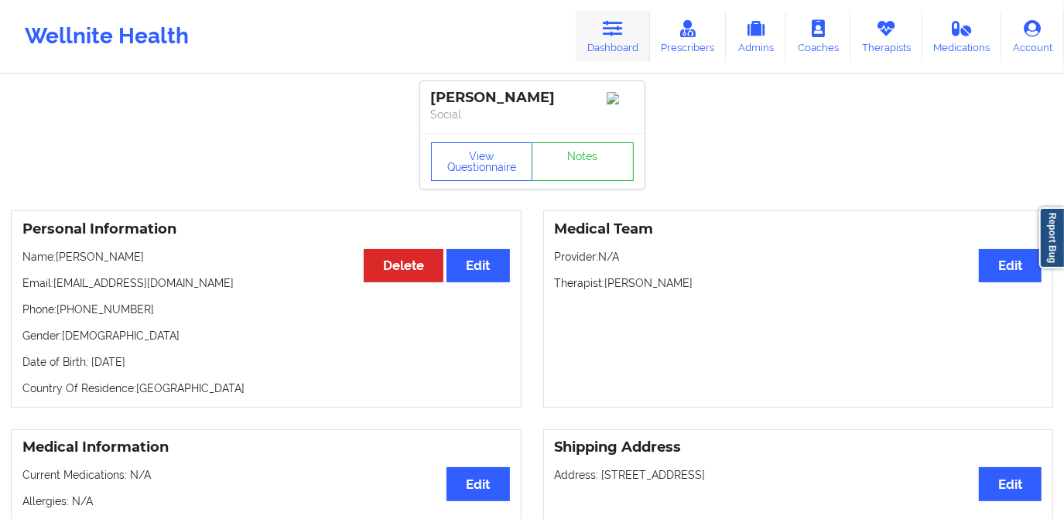
click at [620, 32] on icon at bounding box center [613, 28] width 20 height 17
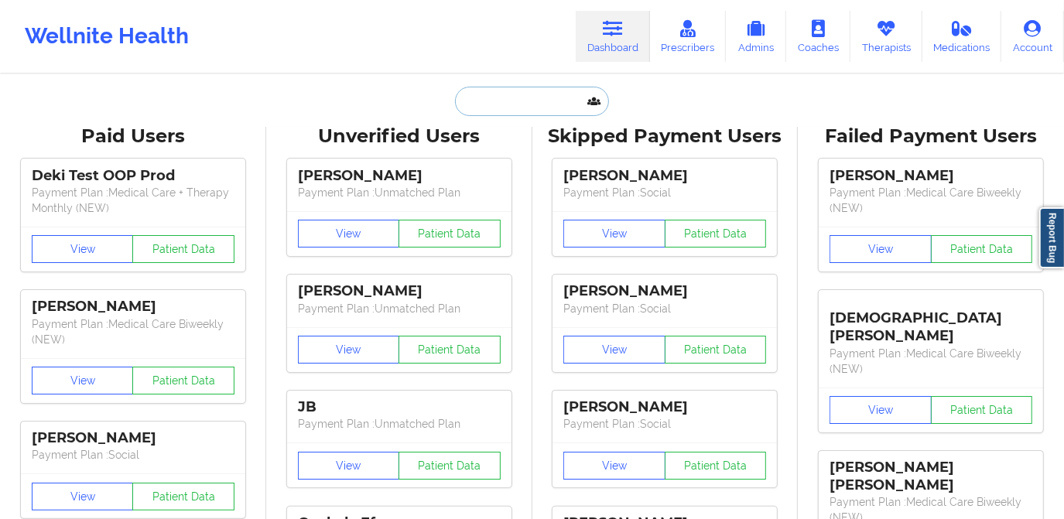
paste input "[EMAIL_ADDRESS][DOMAIN_NAME]"
type input "[EMAIL_ADDRESS][DOMAIN_NAME]"
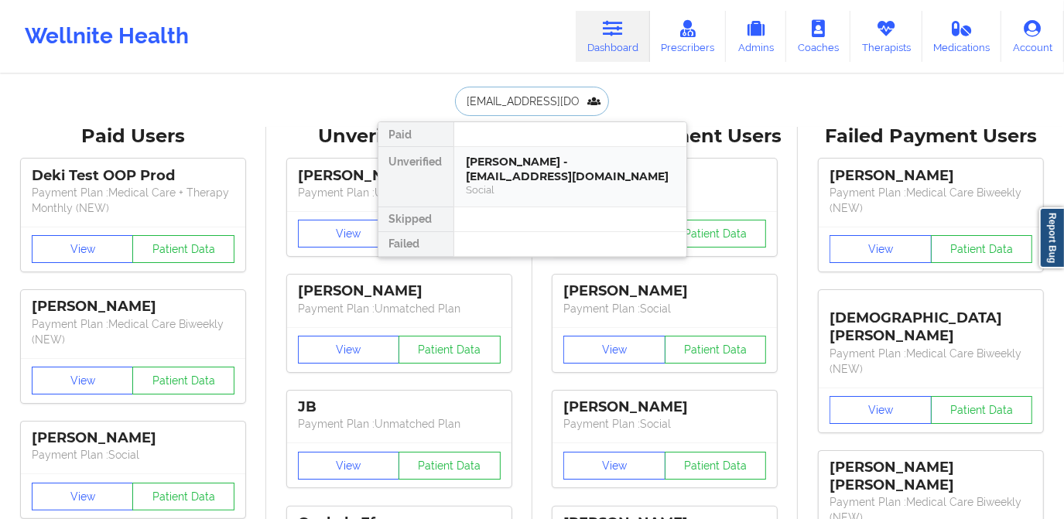
scroll to position [0, 13]
click at [550, 183] on div "Social" at bounding box center [570, 189] width 207 height 13
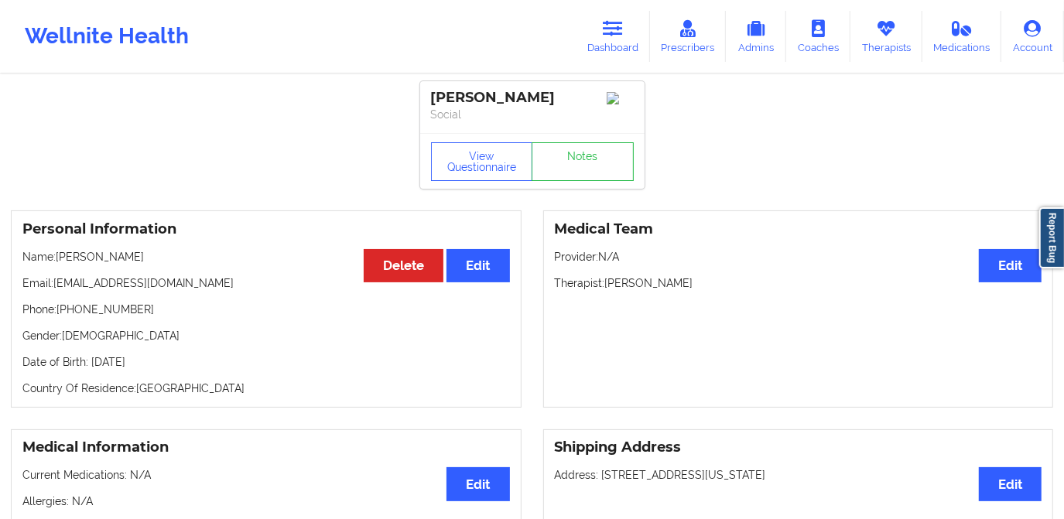
drag, startPoint x: 139, startPoint y: 264, endPoint x: 60, endPoint y: 259, distance: 79.1
click at [60, 259] on p "Name: [PERSON_NAME]" at bounding box center [266, 256] width 488 height 15
copy p "[PERSON_NAME]"
